Goal: Find specific page/section: Find specific page/section

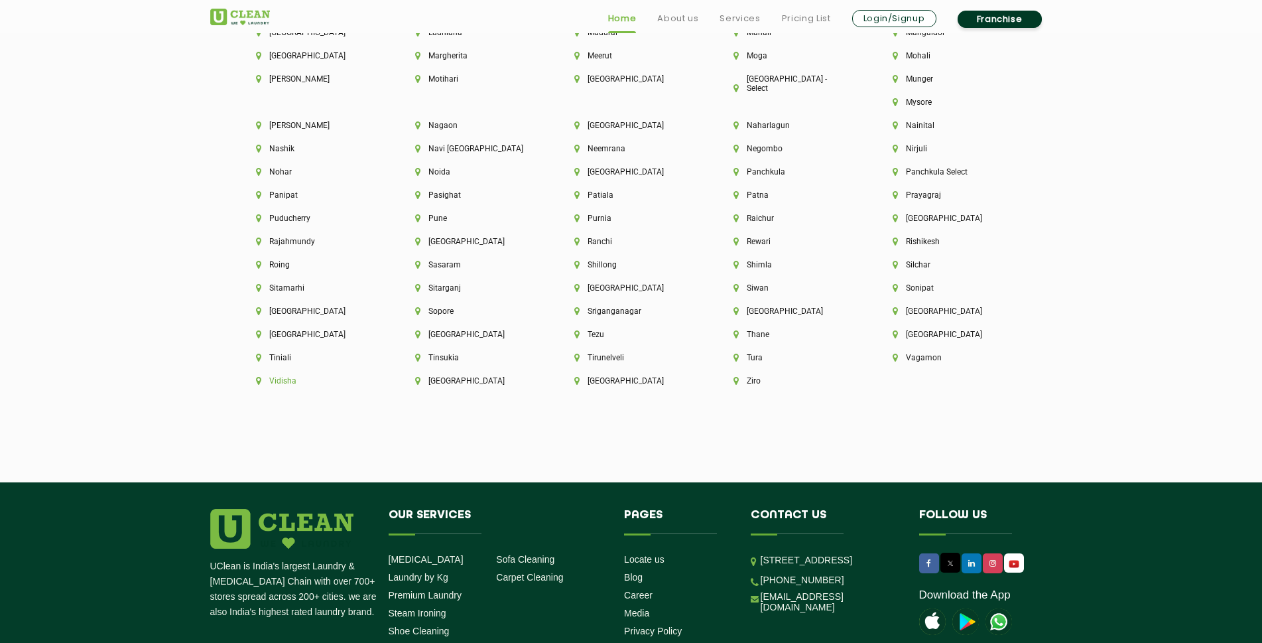
scroll to position [3647, 0]
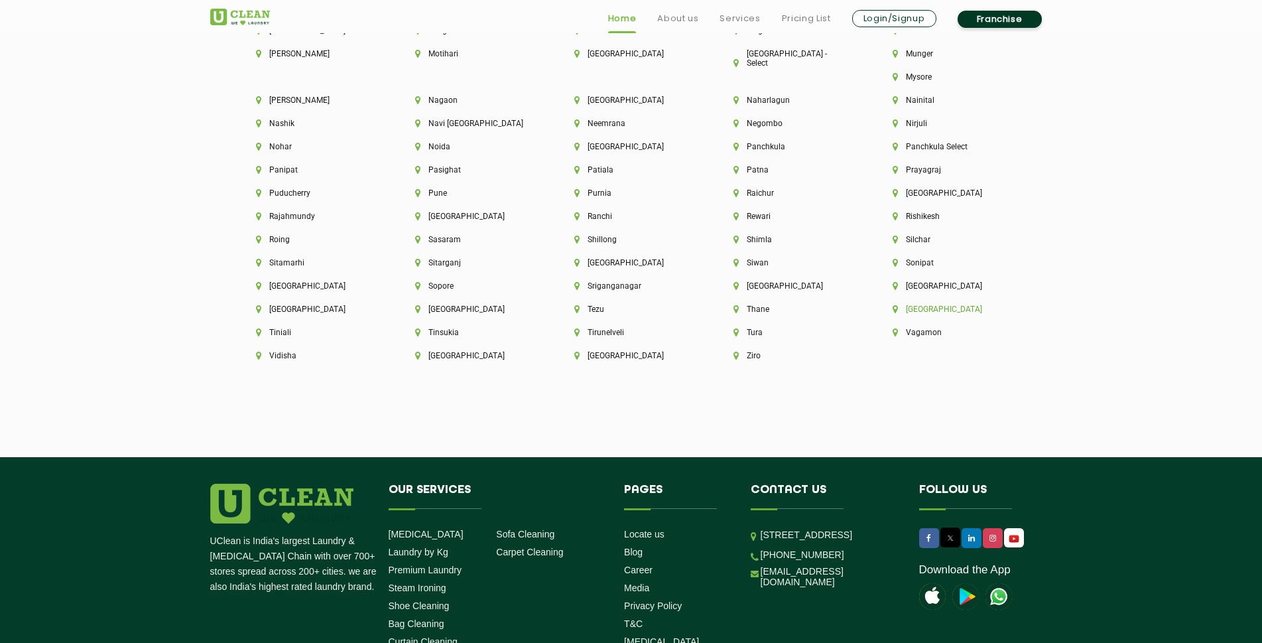
click at [893, 309] on li "[GEOGRAPHIC_DATA]" at bounding box center [950, 308] width 114 height 9
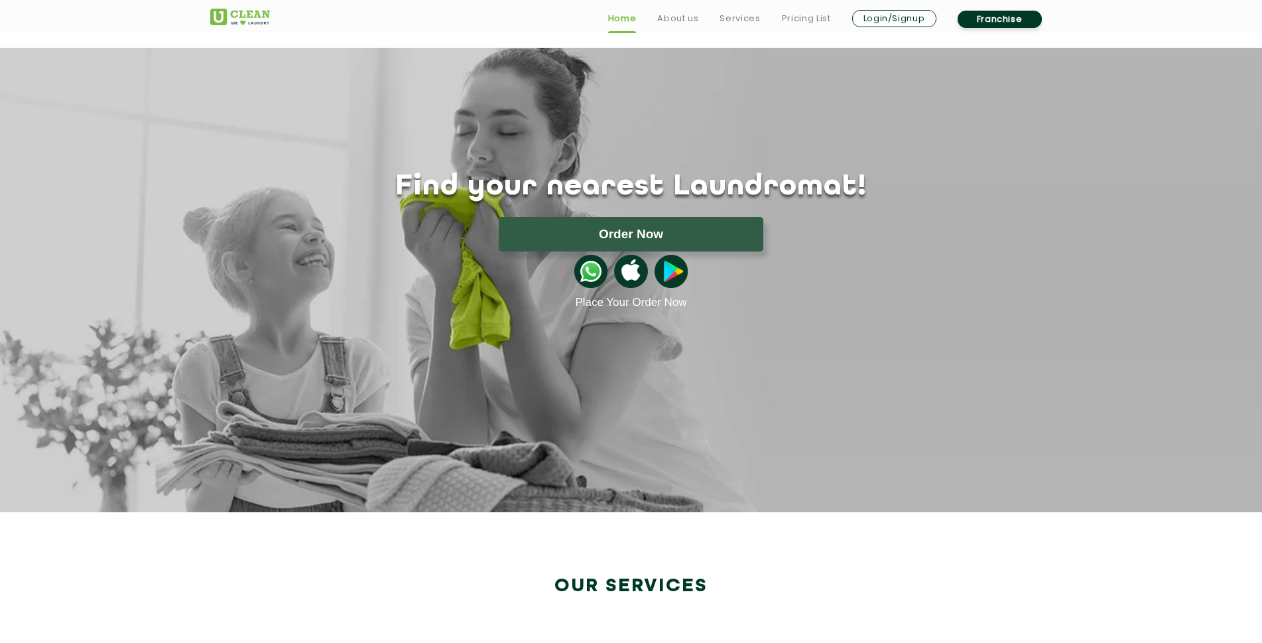
scroll to position [2249, 0]
